Goal: Navigation & Orientation: Find specific page/section

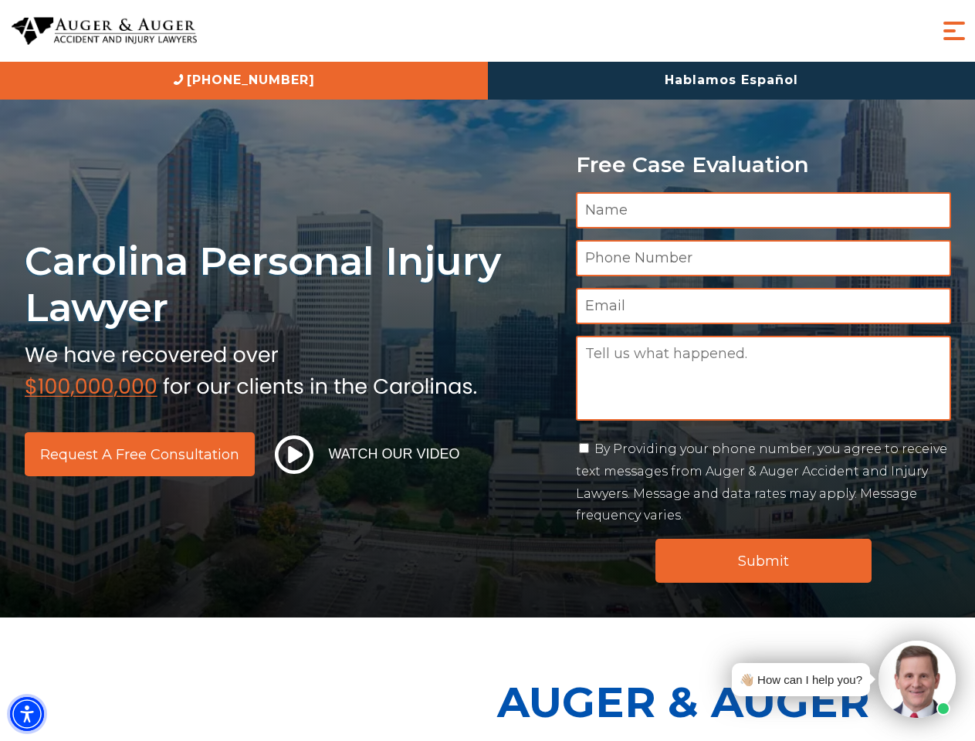
click at [27, 714] on img "Accessibility Menu" at bounding box center [27, 714] width 34 height 34
